Goal: Check status: Check status

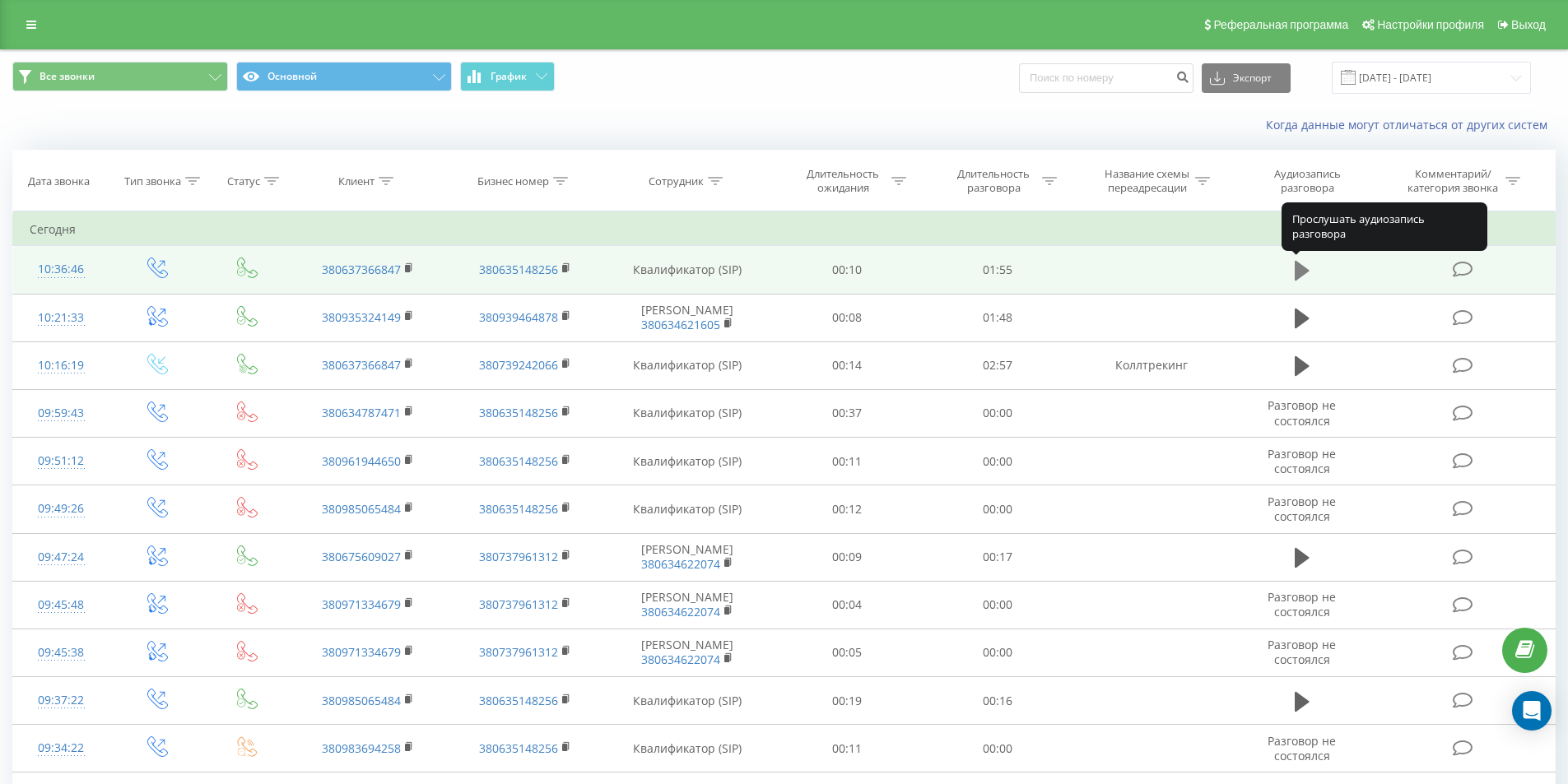
click at [1295, 267] on icon at bounding box center [1301, 271] width 15 height 20
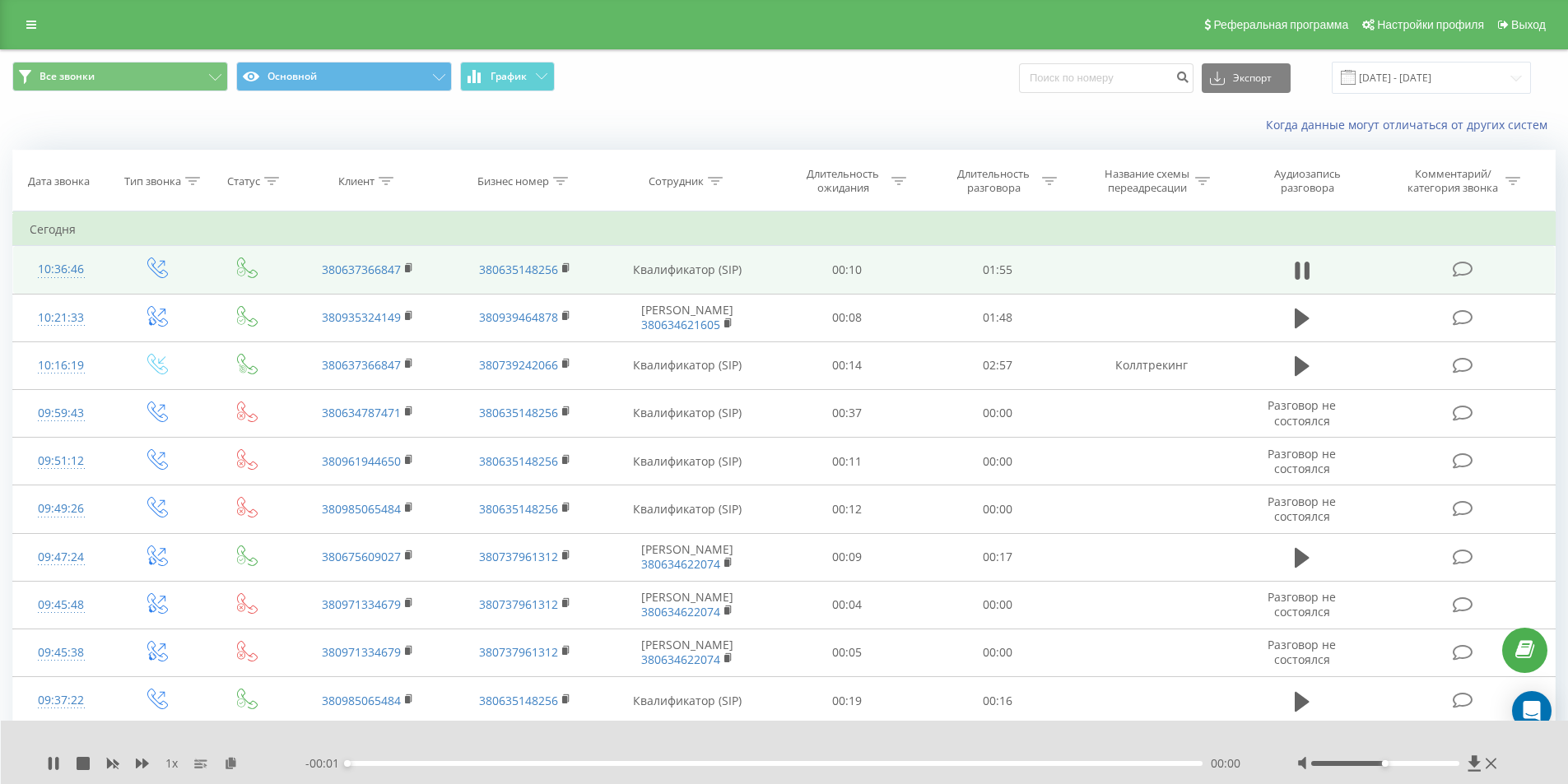
click at [906, 760] on div "- 00:01 00:00 00:00" at bounding box center [780, 763] width 951 height 17
click at [902, 762] on div "00:00" at bounding box center [775, 763] width 856 height 5
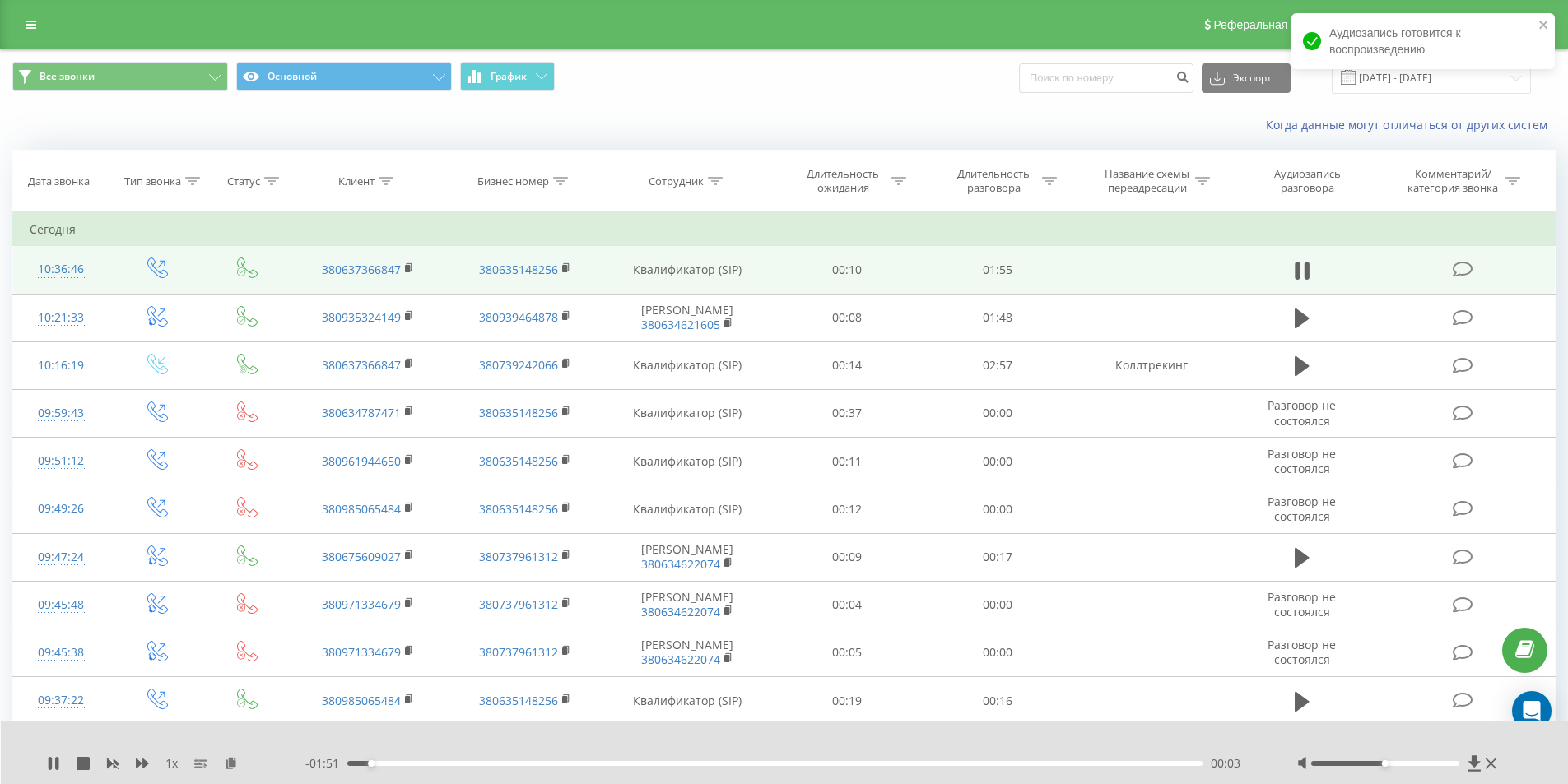
click at [838, 763] on div "00:03" at bounding box center [775, 763] width 856 height 5
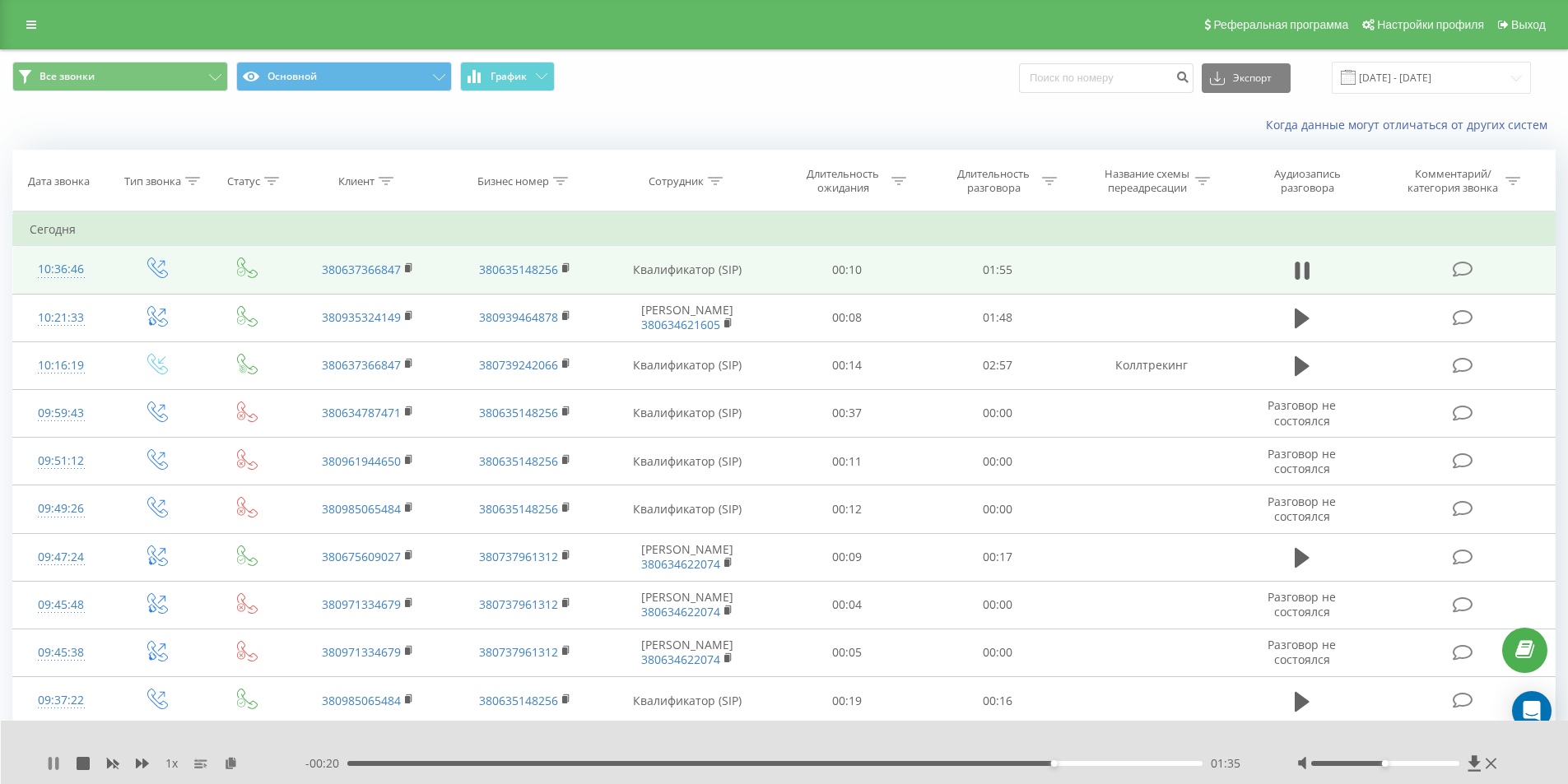
click at [51, 759] on icon at bounding box center [49, 763] width 3 height 13
click at [52, 762] on icon at bounding box center [53, 763] width 10 height 13
click at [52, 762] on icon at bounding box center [49, 763] width 3 height 13
click at [45, 768] on div "1 x - 00:16 01:38 01:38" at bounding box center [785, 753] width 1568 height 64
click at [49, 763] on icon at bounding box center [53, 763] width 10 height 13
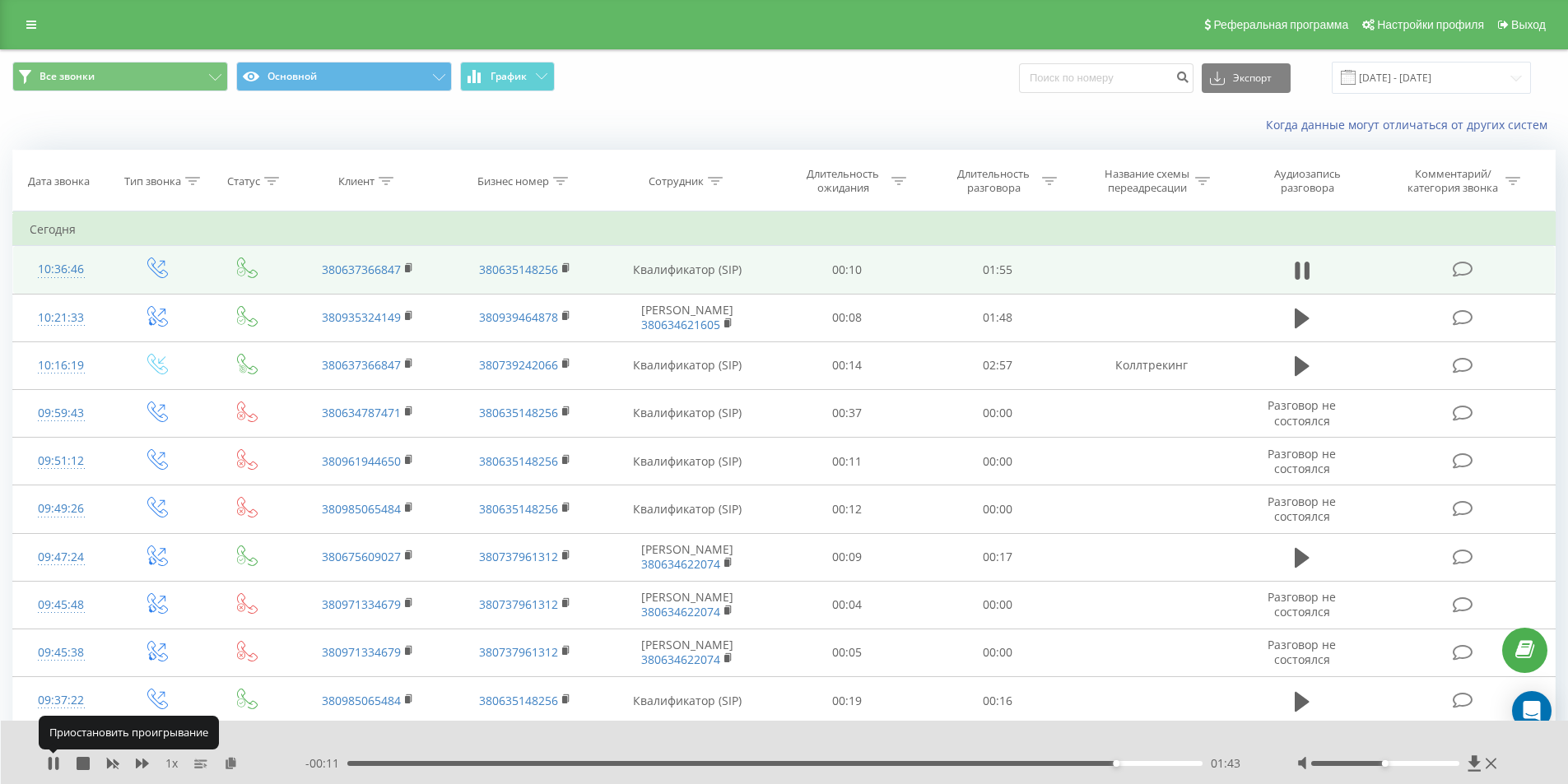
click at [49, 763] on icon at bounding box center [49, 763] width 3 height 13
click at [410, 266] on rect at bounding box center [407, 269] width 5 height 8
